Goal: Find specific page/section: Find specific page/section

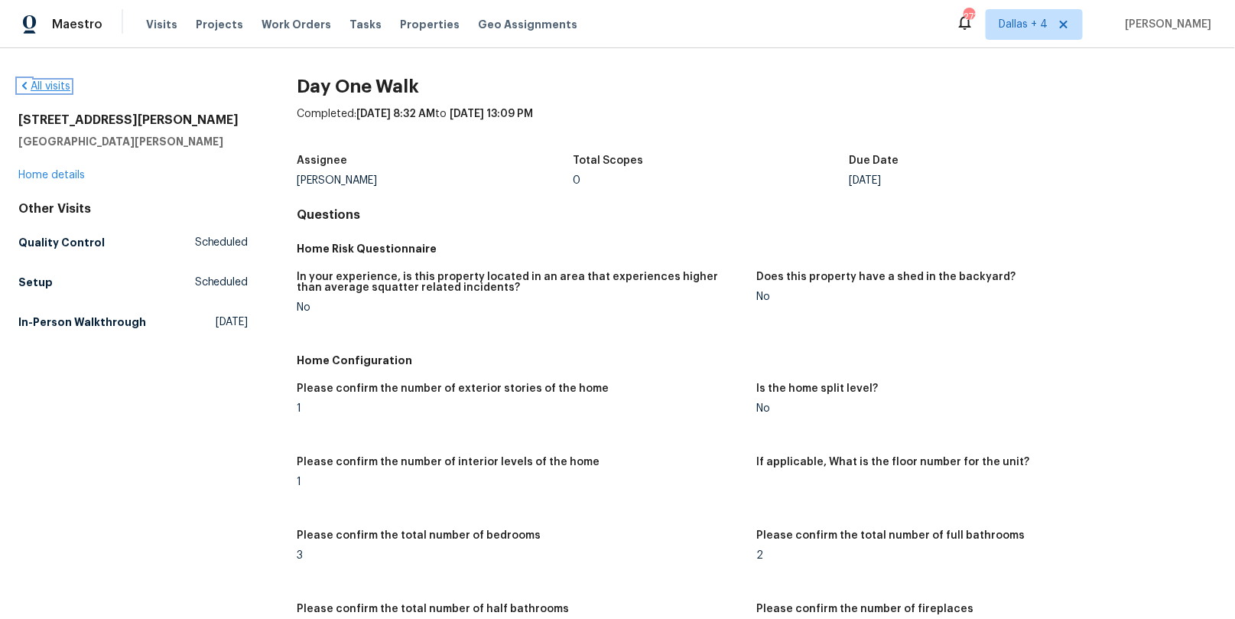
click at [25, 80] on icon at bounding box center [24, 86] width 12 height 12
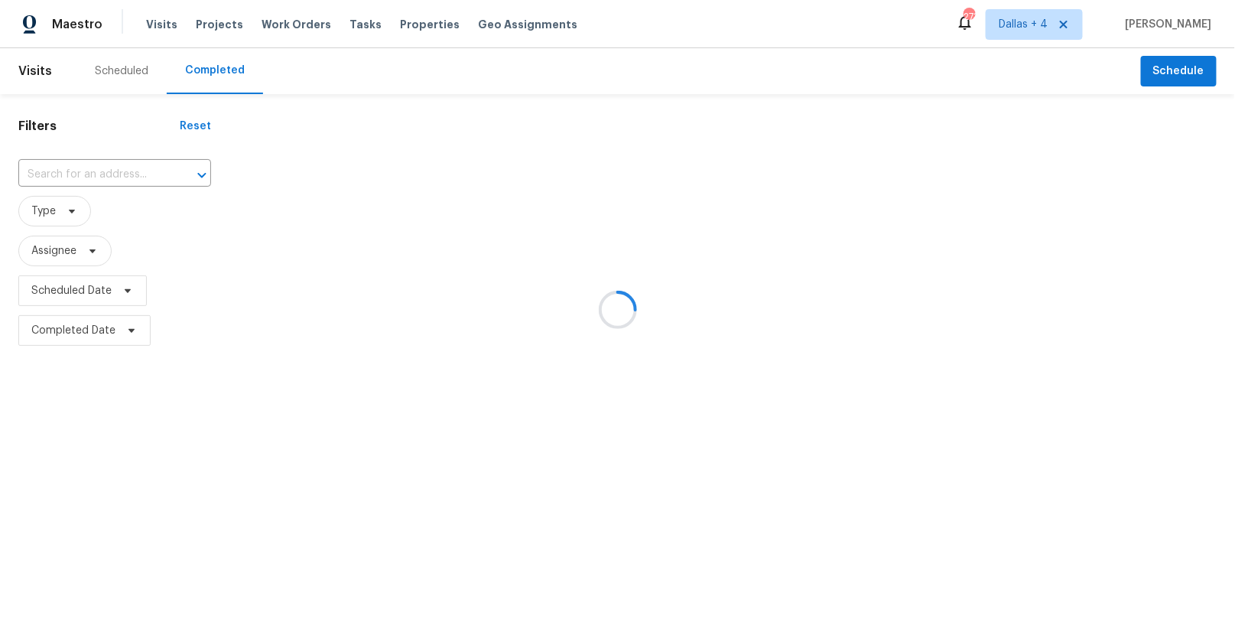
click at [112, 170] on div at bounding box center [617, 309] width 1235 height 619
click at [108, 171] on div at bounding box center [617, 309] width 1235 height 619
click at [94, 174] on div at bounding box center [617, 309] width 1235 height 619
click at [104, 172] on div at bounding box center [617, 309] width 1235 height 619
click at [106, 174] on div at bounding box center [617, 309] width 1235 height 619
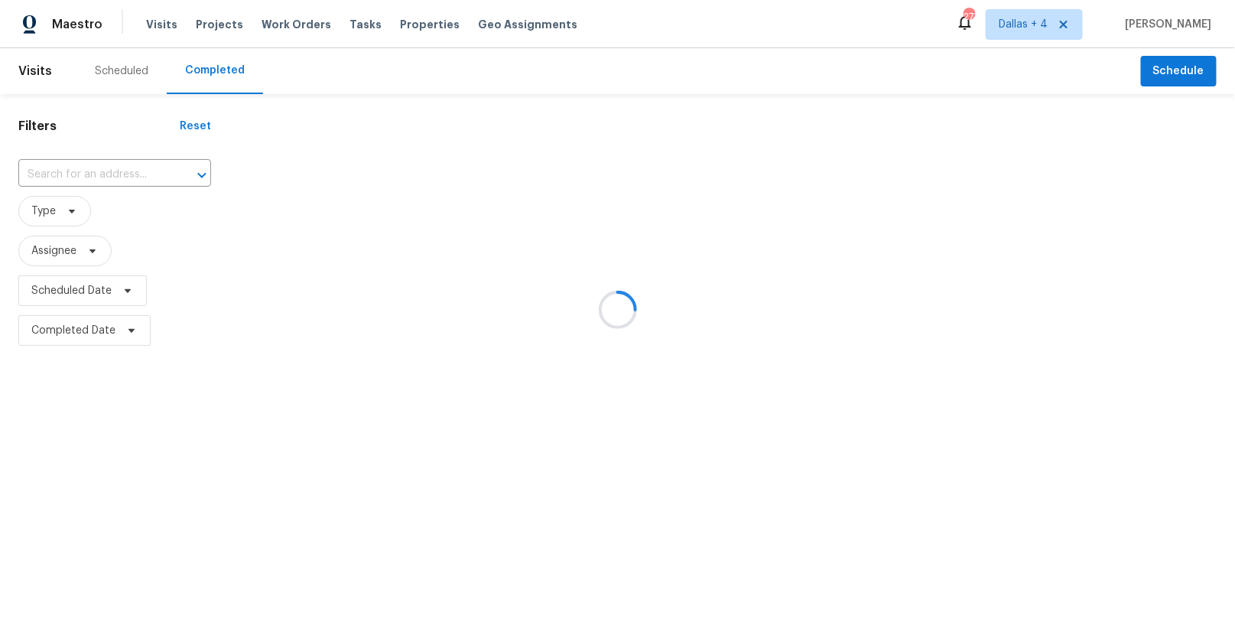
click at [118, 168] on div at bounding box center [617, 309] width 1235 height 619
click at [92, 169] on div at bounding box center [617, 309] width 1235 height 619
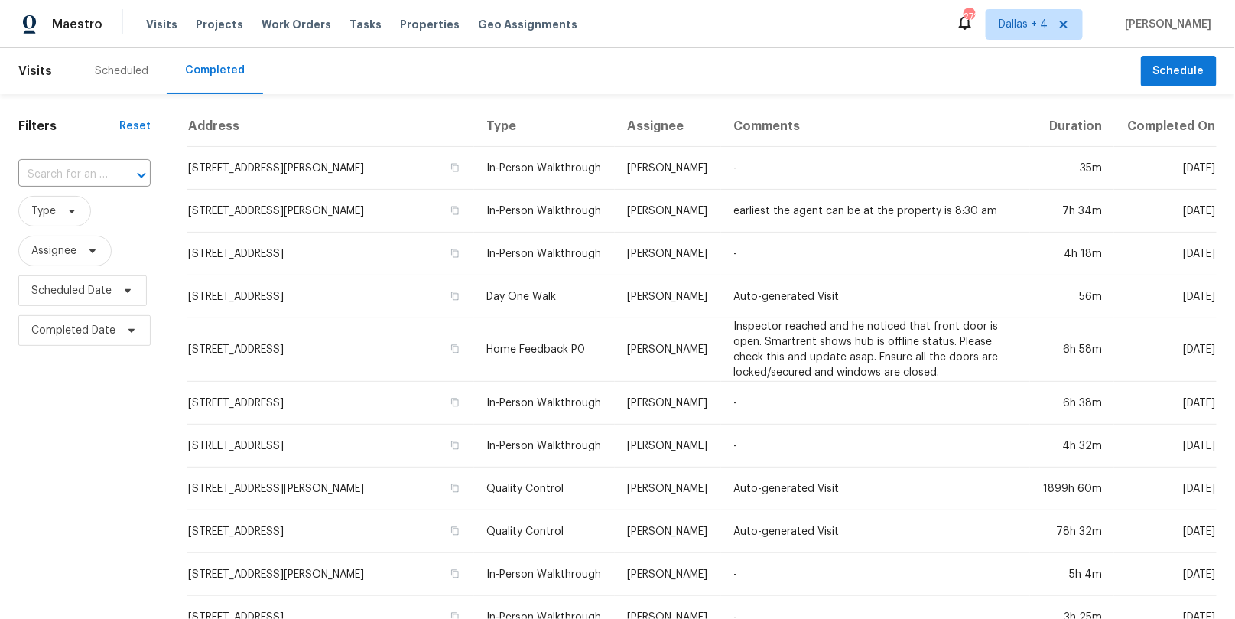
click at [92, 169] on input "text" at bounding box center [62, 175] width 89 height 24
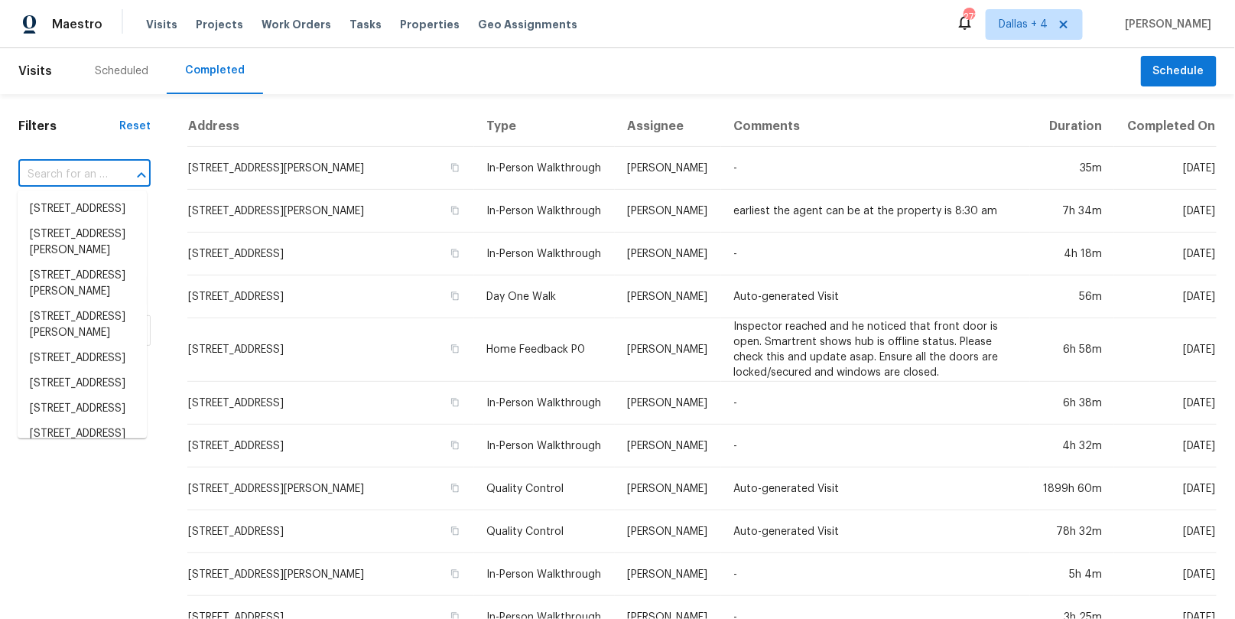
paste input "[STREET_ADDRESS]"
type input "[STREET_ADDRESS]"
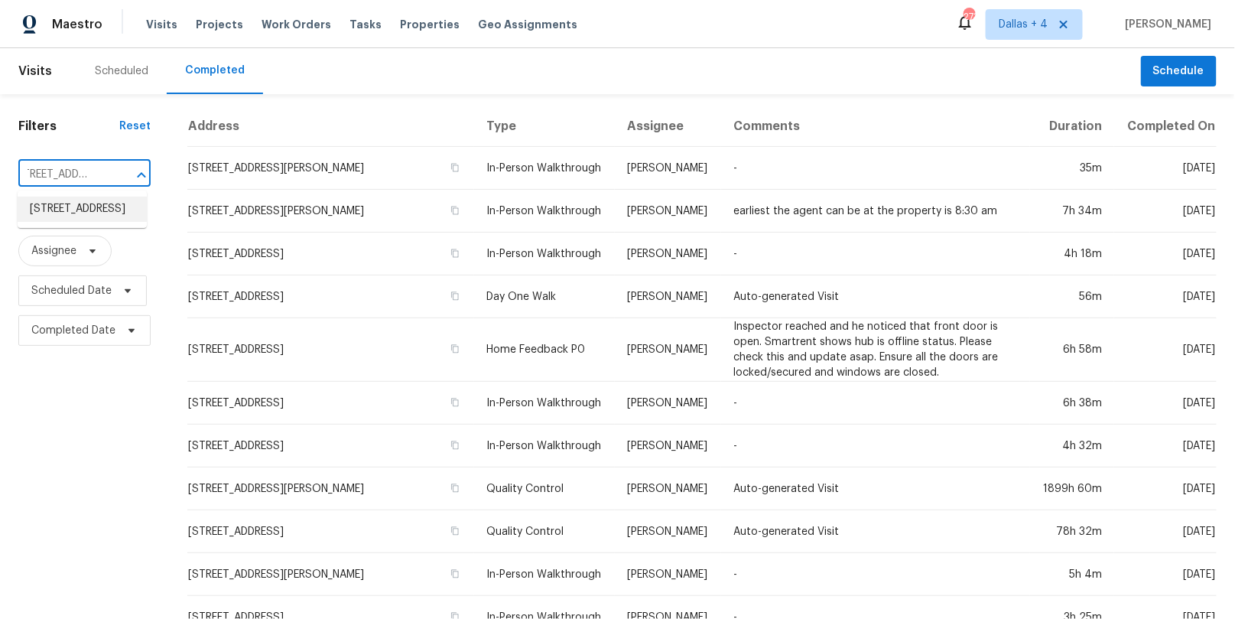
click at [88, 213] on li "[STREET_ADDRESS]" at bounding box center [82, 209] width 129 height 25
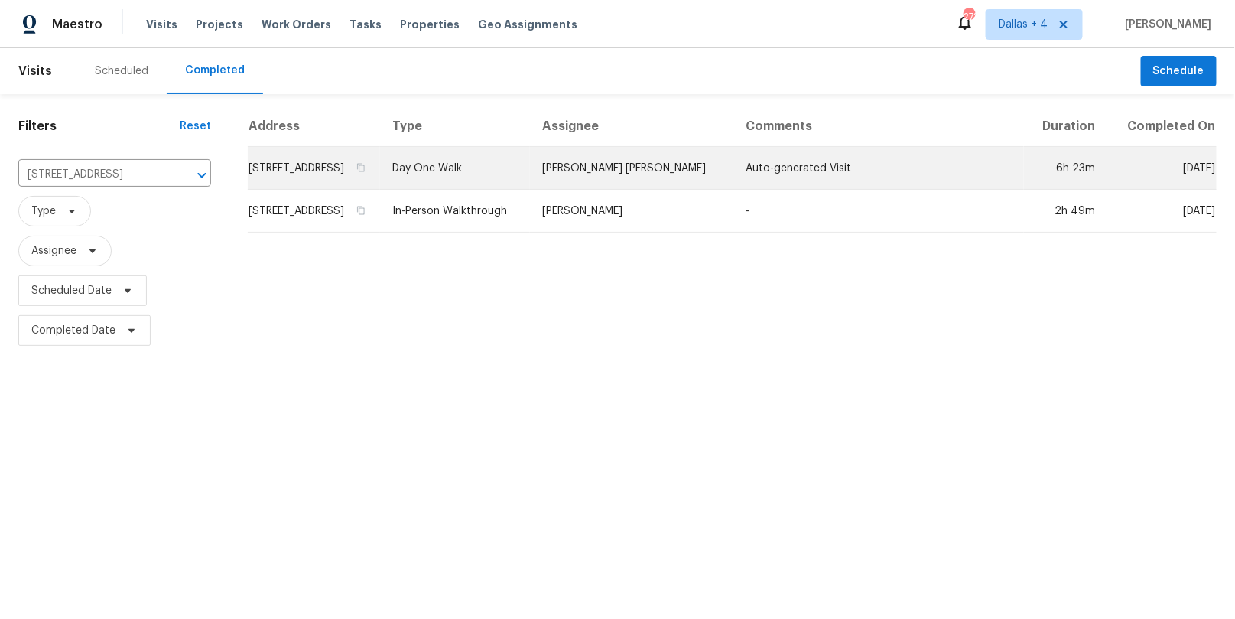
click at [502, 177] on td "Day One Walk" at bounding box center [455, 168] width 151 height 43
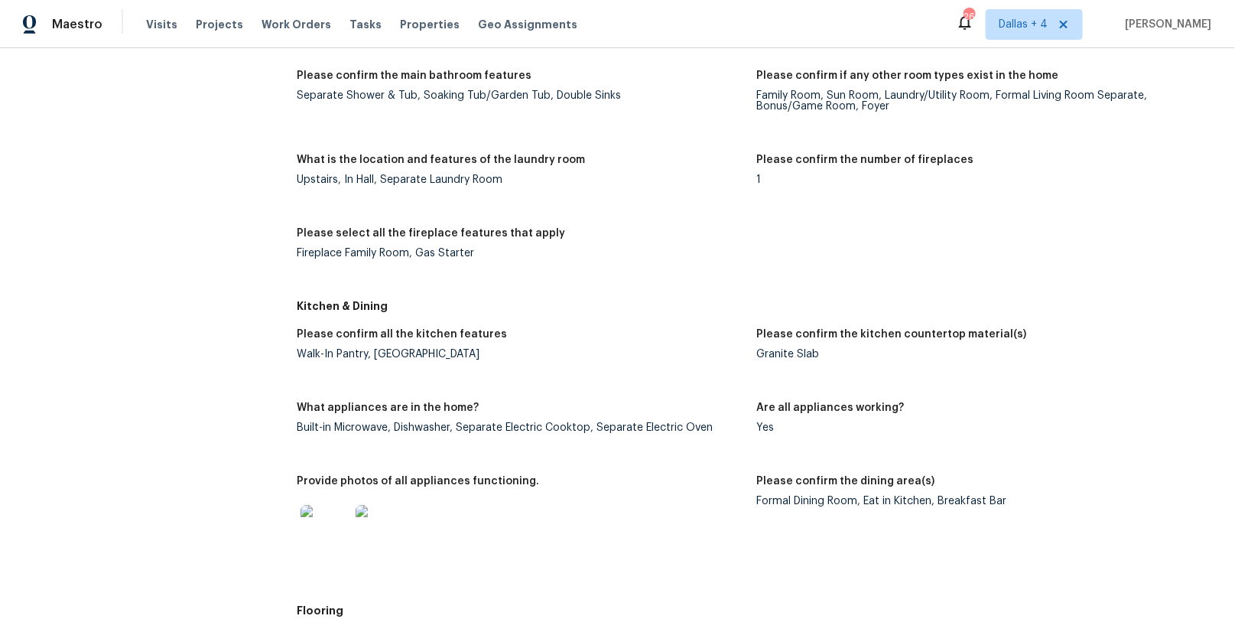
scroll to position [1278, 0]
